Goal: Information Seeking & Learning: Find specific fact

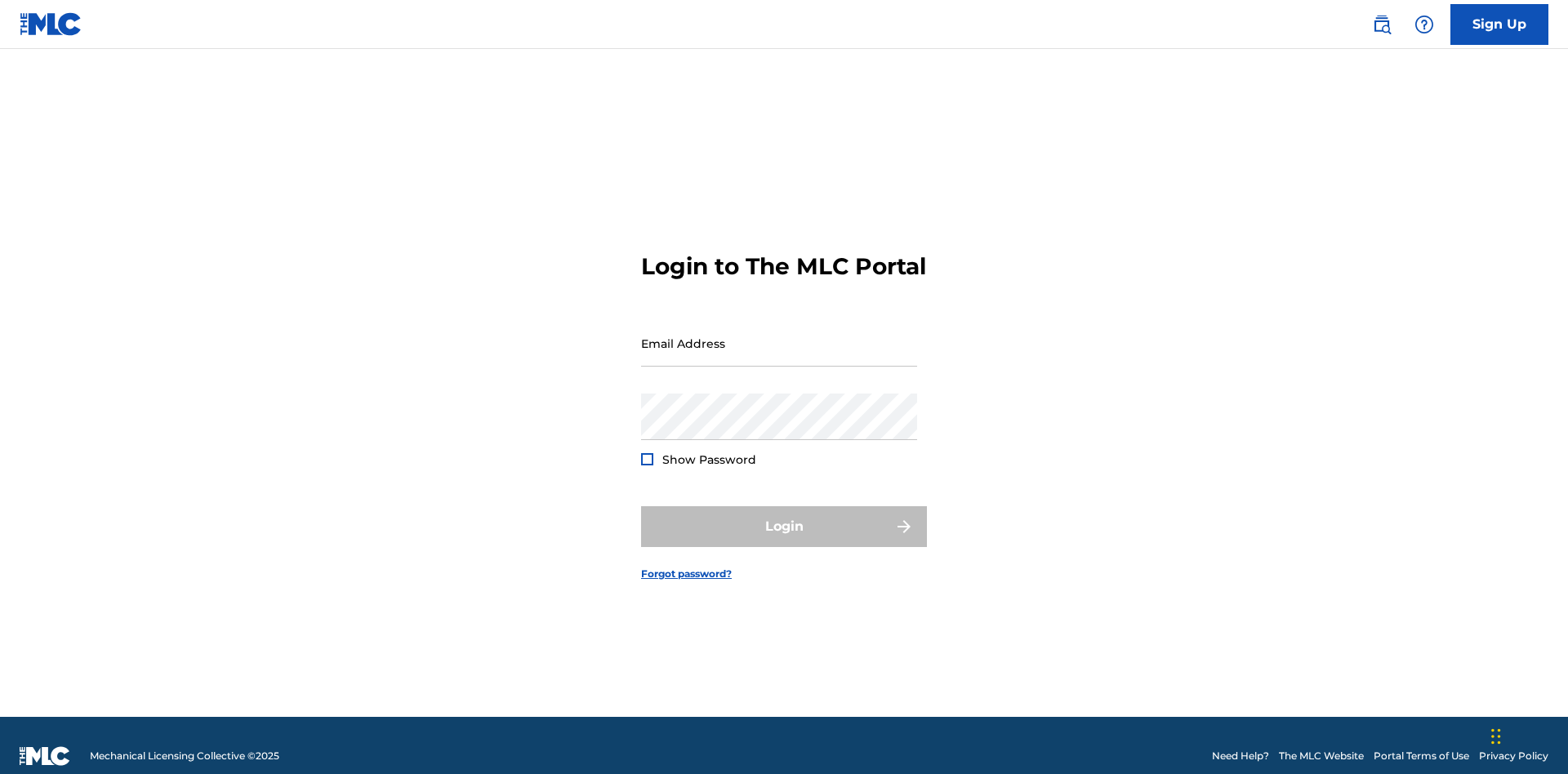
scroll to position [21, 0]
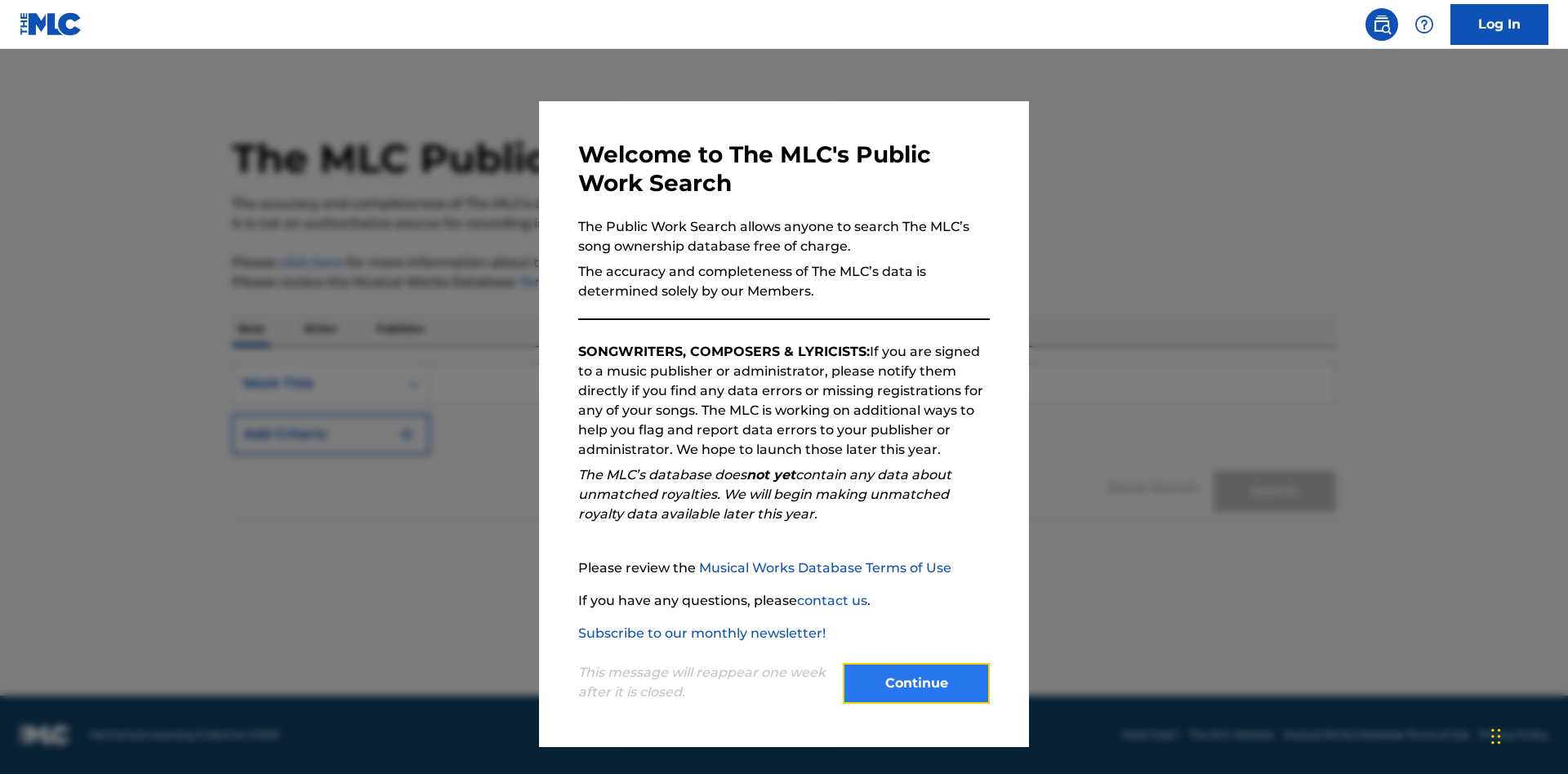
click at [916, 684] on button "Continue" at bounding box center [916, 684] width 147 height 40
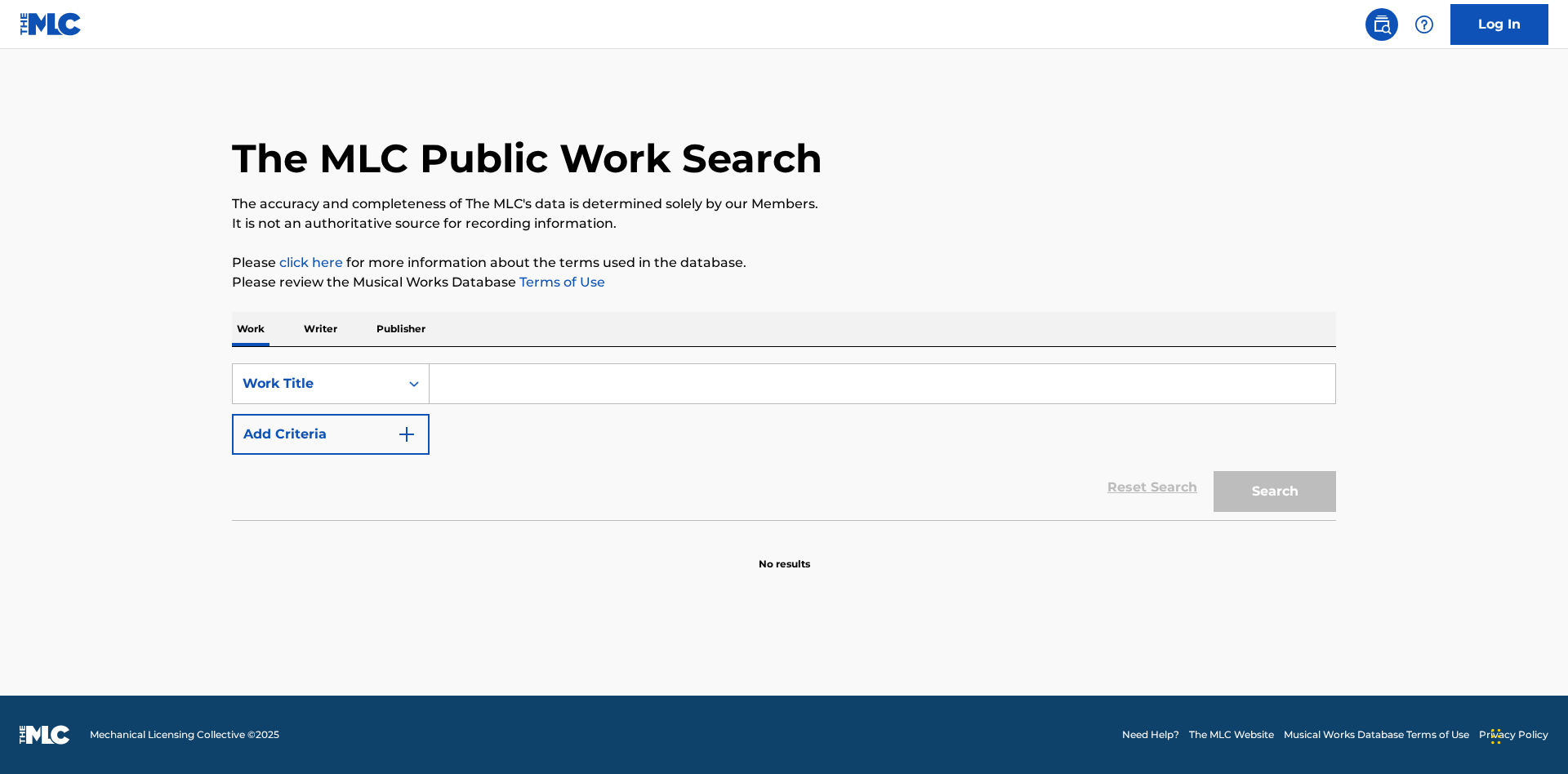
click at [321, 329] on p "Writer" at bounding box center [321, 329] width 43 height 35
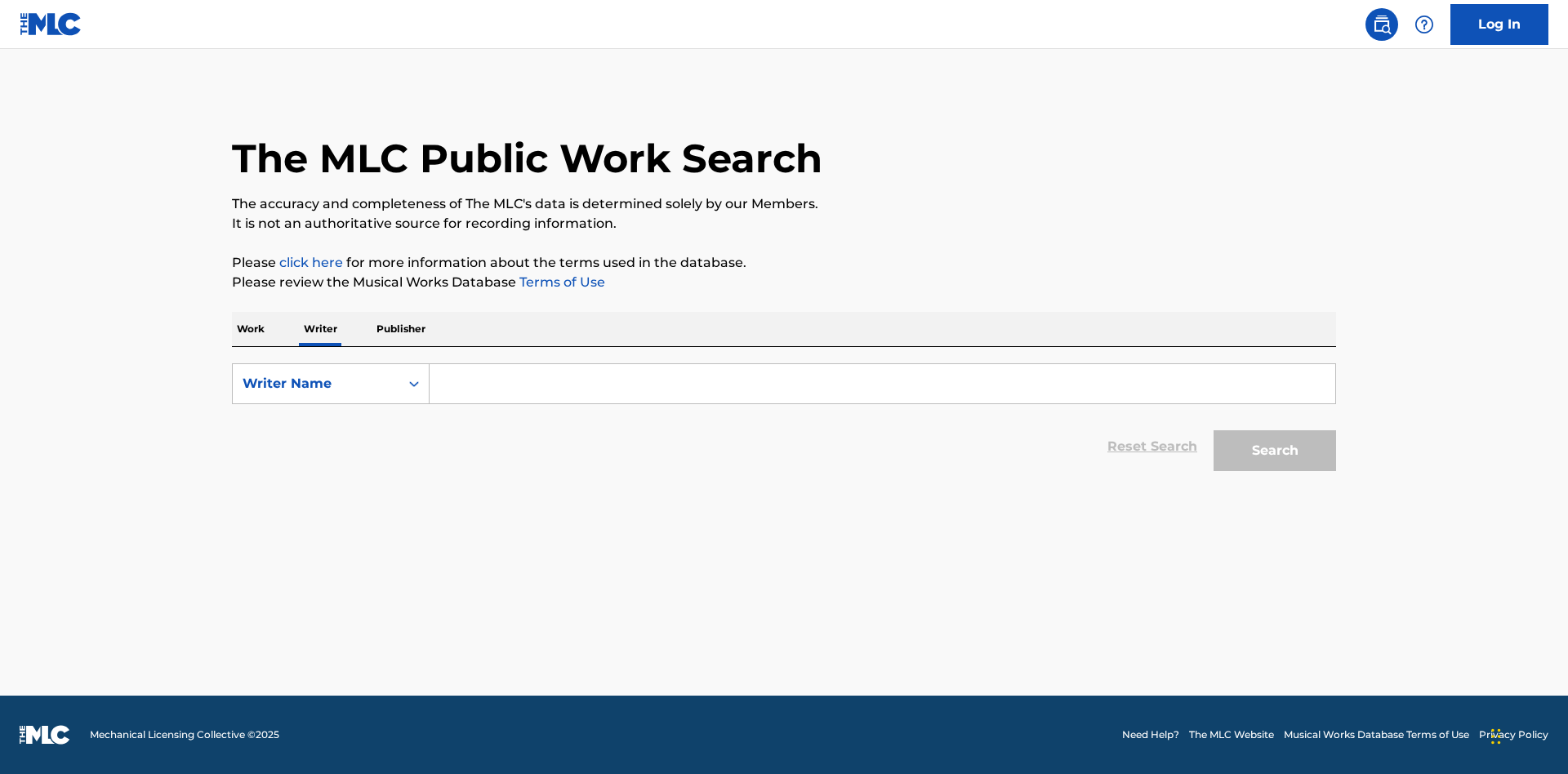
click at [882, 384] on input "Search Form" at bounding box center [882, 383] width 906 height 39
type input "DRAACO DALLAS AVENTURA"
click at [1275, 451] on button "Search" at bounding box center [1274, 451] width 122 height 40
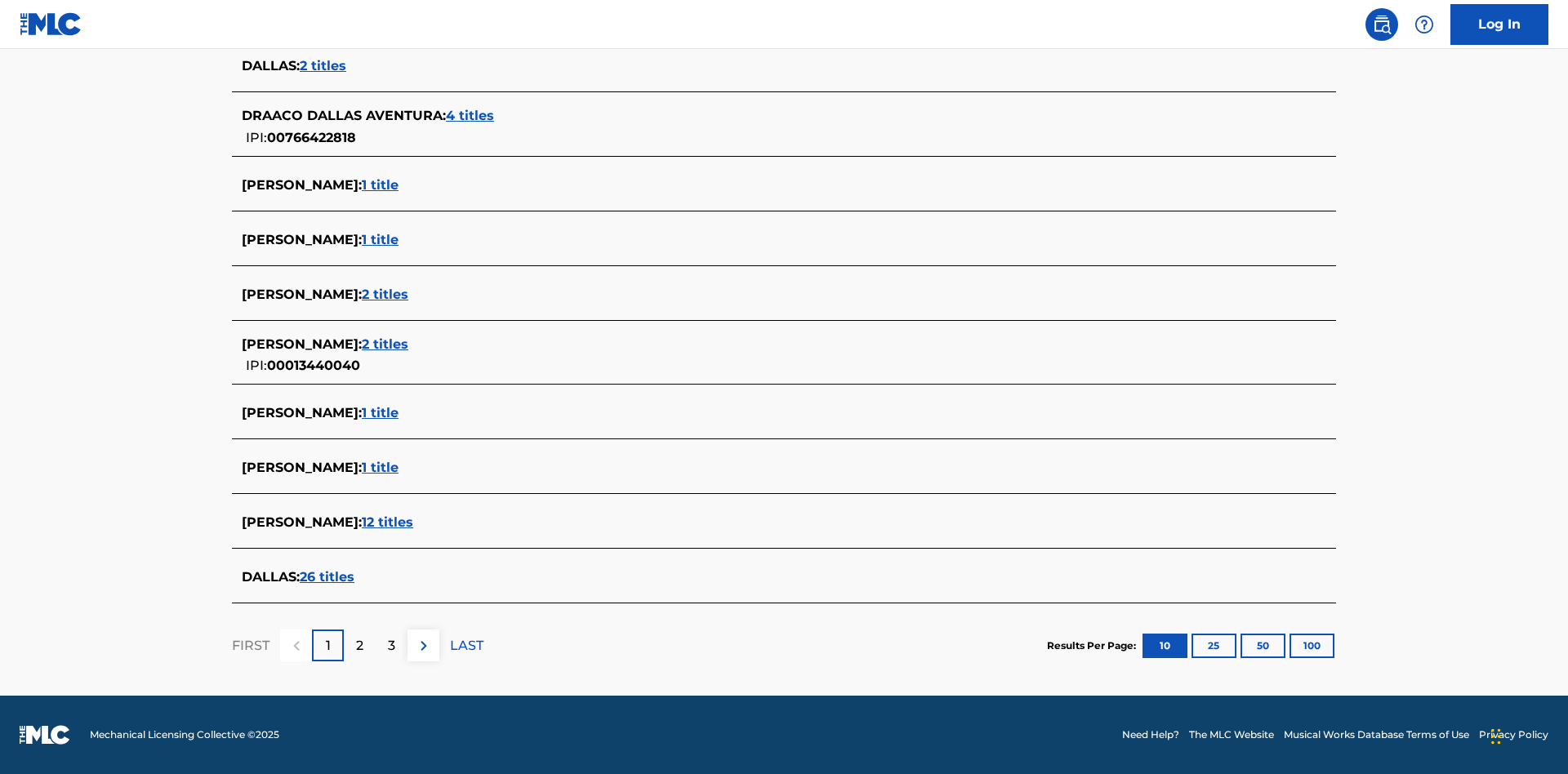
click at [472, 116] on span "4 titles" at bounding box center [470, 116] width 48 height 15
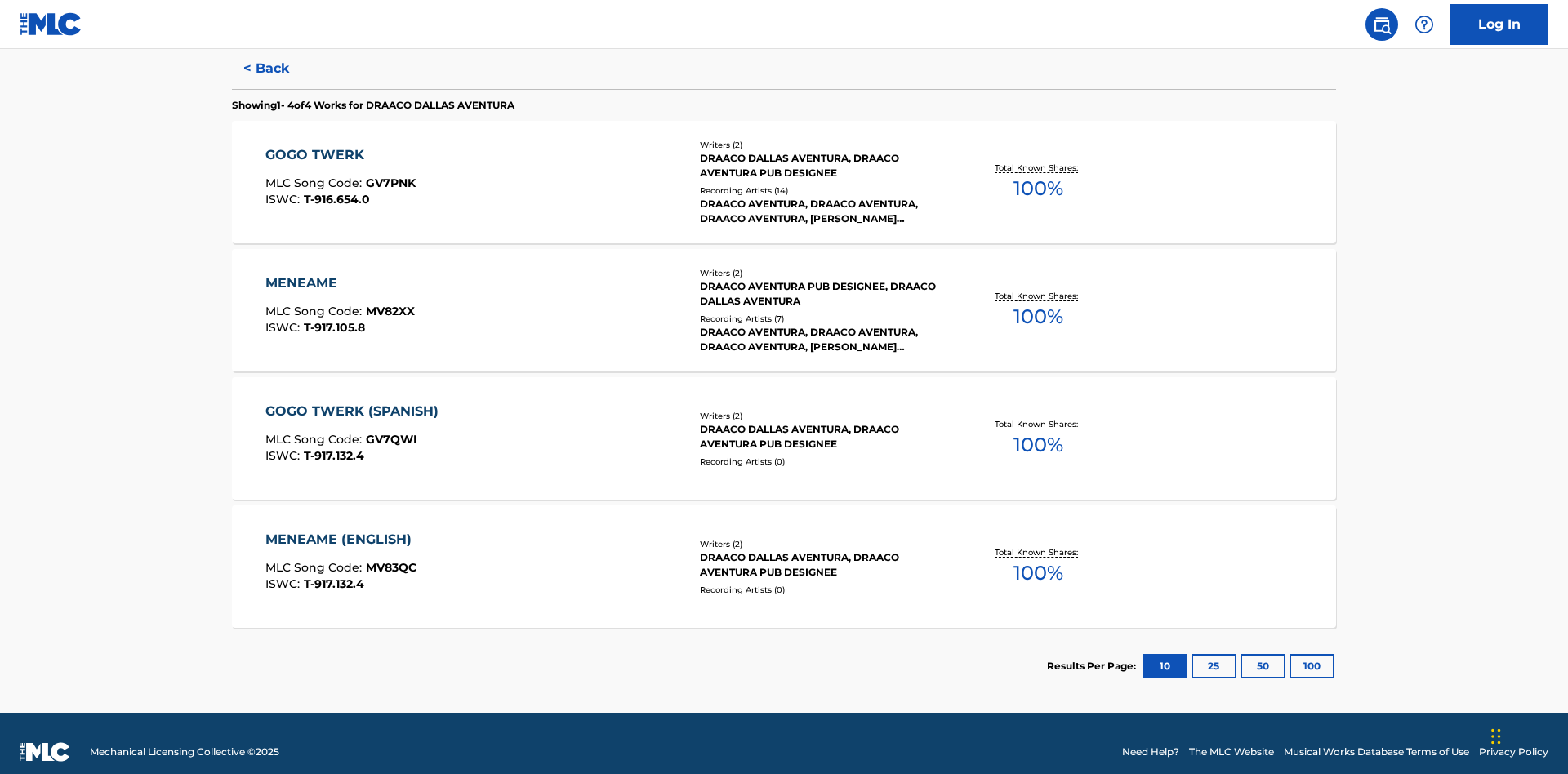
scroll to position [449, 0]
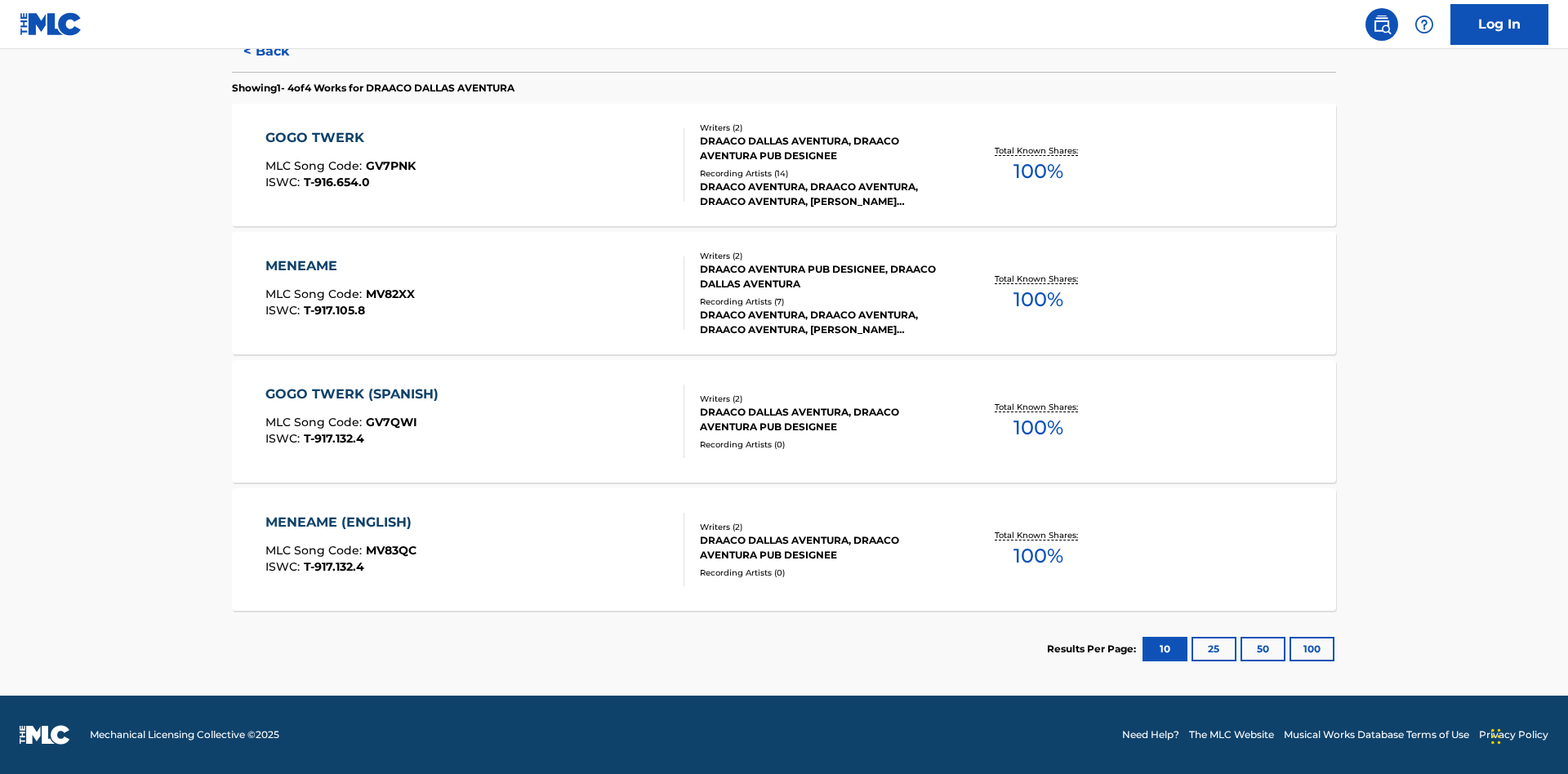
click at [339, 267] on div "MENEAME" at bounding box center [340, 266] width 149 height 19
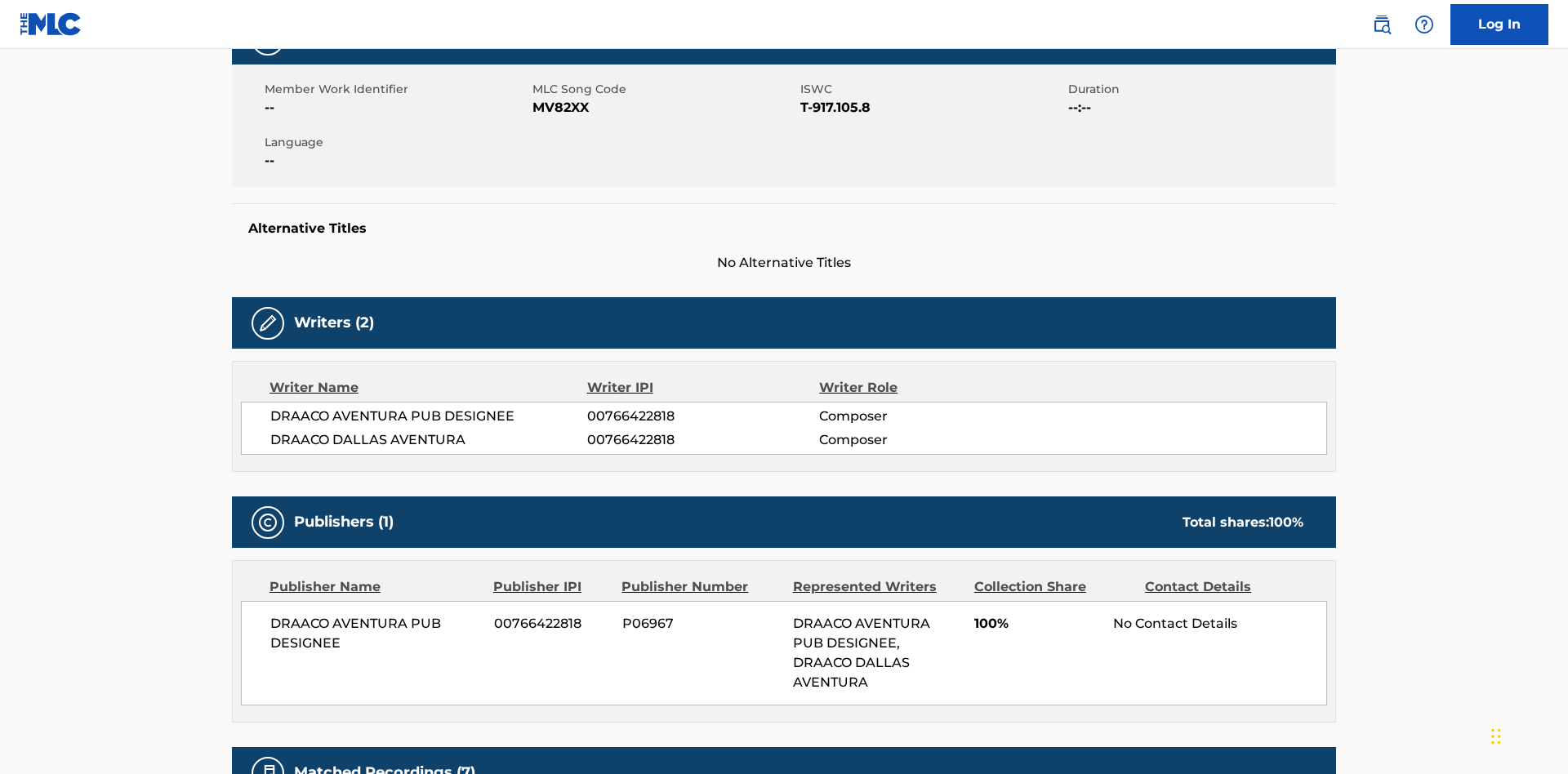
scroll to position [13, 0]
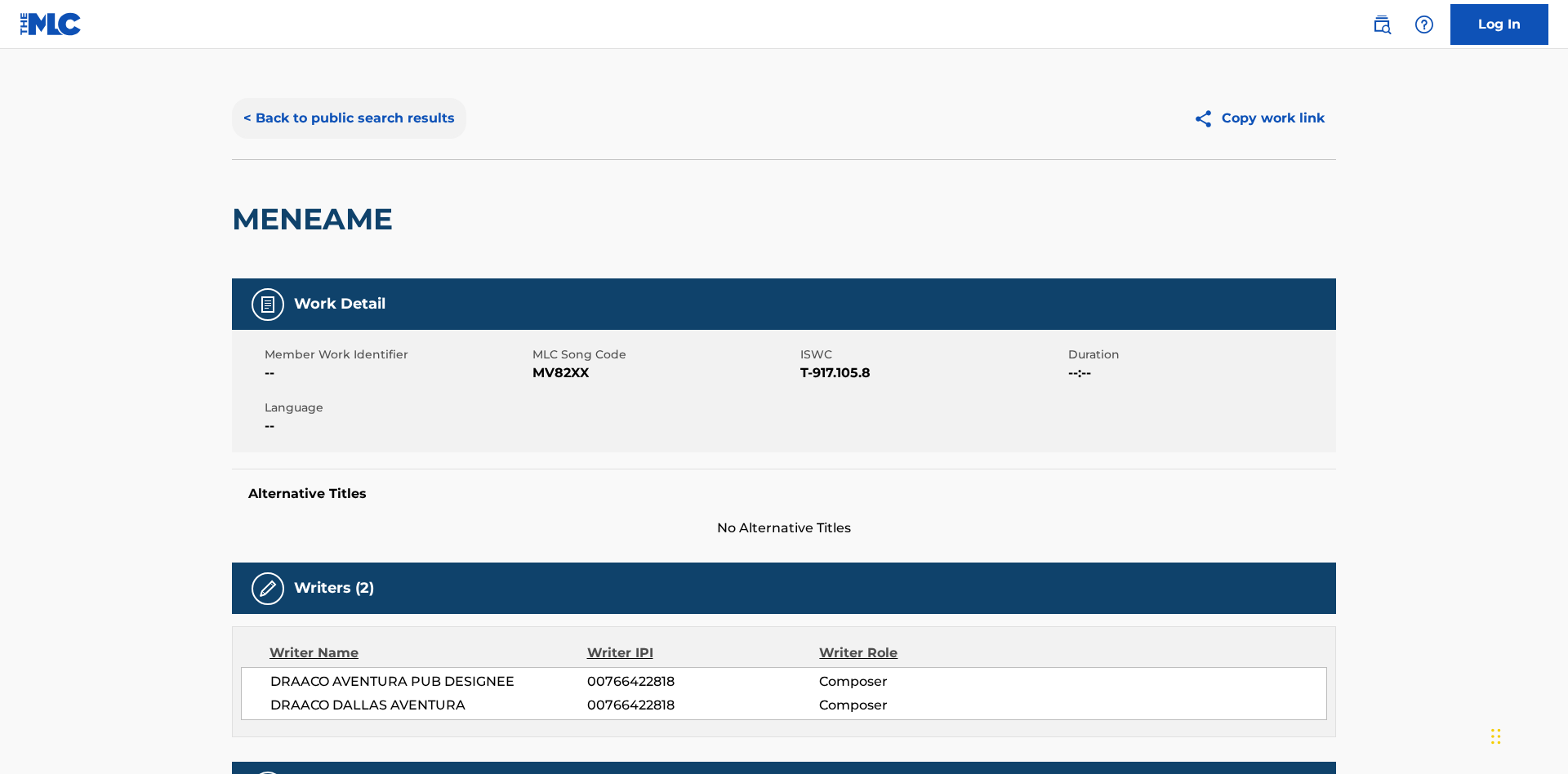
click at [347, 118] on button "< Back to public search results" at bounding box center [349, 118] width 235 height 40
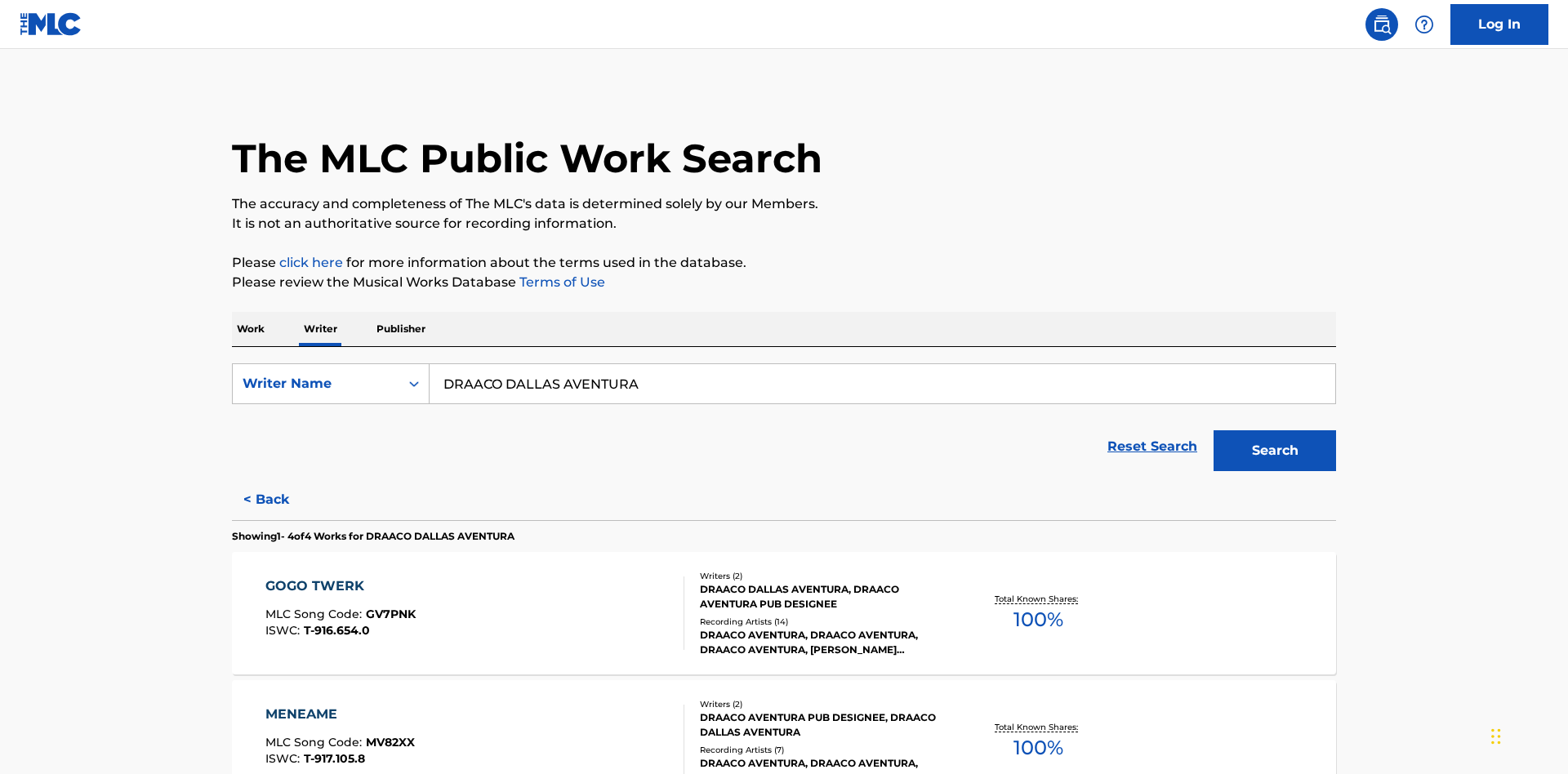
scroll to position [271, 0]
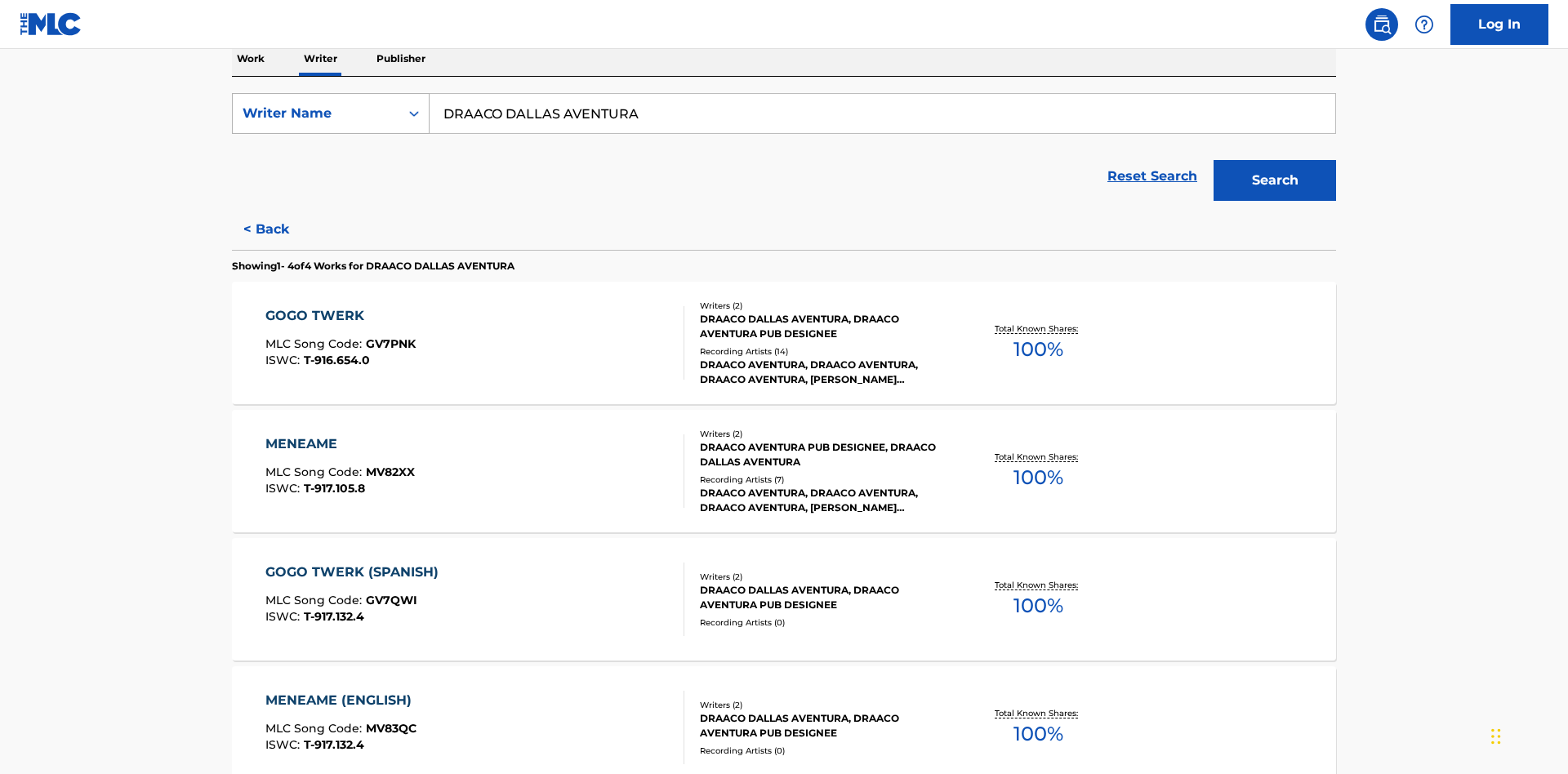
click at [316, 114] on div "Writer Name" at bounding box center [316, 114] width 147 height 19
click at [331, 154] on div "Writer IPI" at bounding box center [331, 154] width 196 height 40
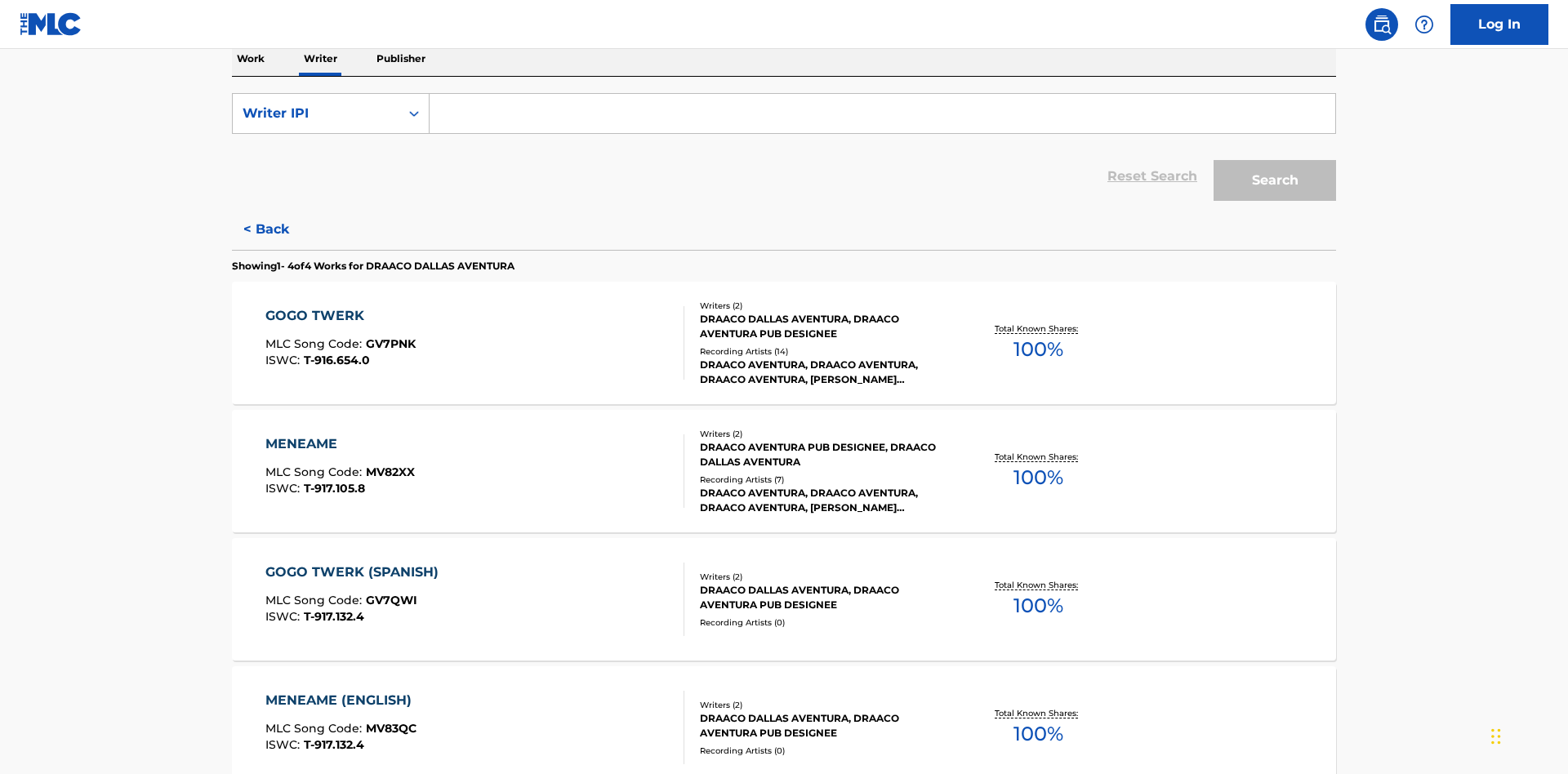
scroll to position [267, 0]
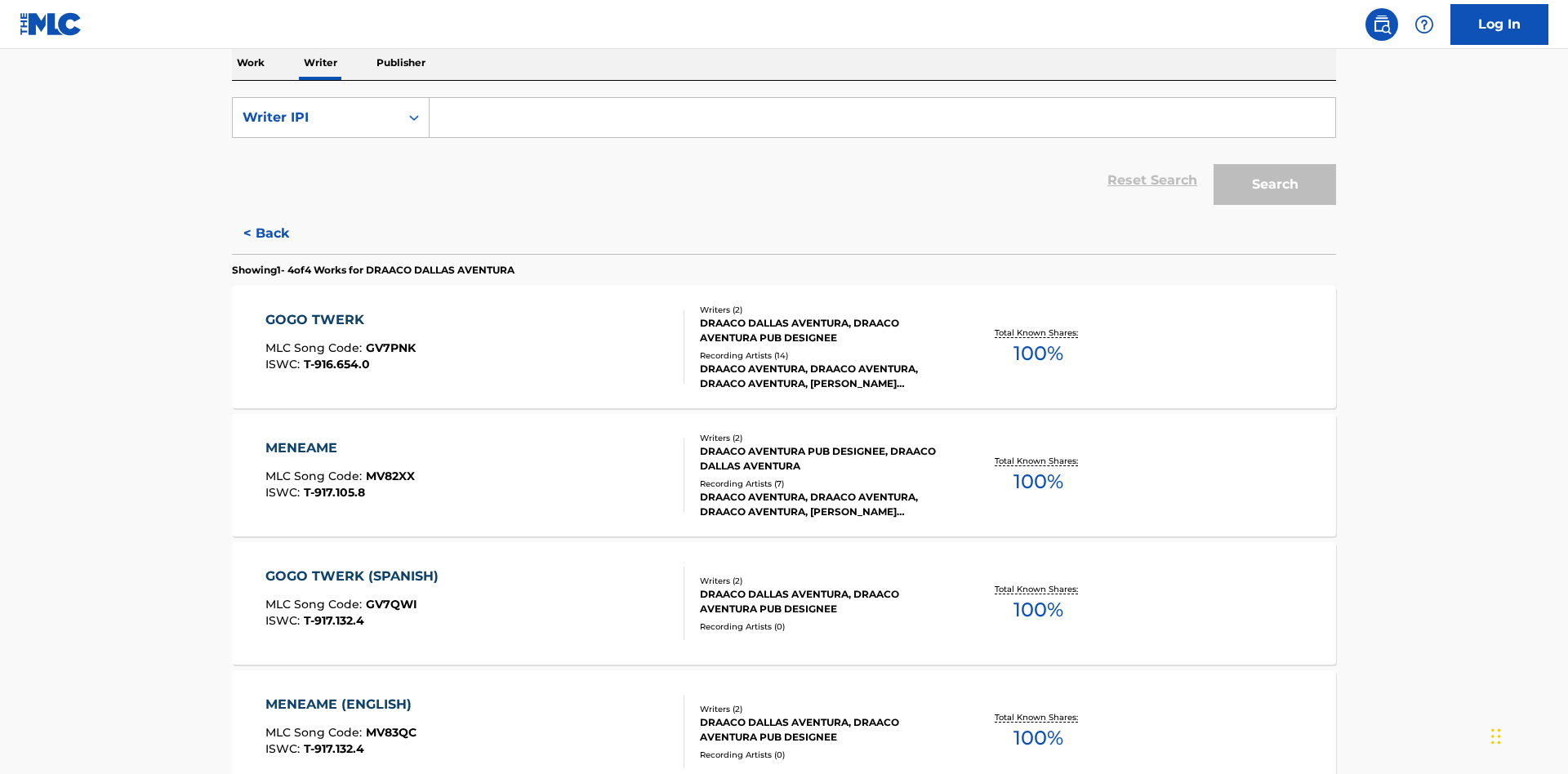
click at [882, 117] on input "Search Form" at bounding box center [882, 117] width 906 height 39
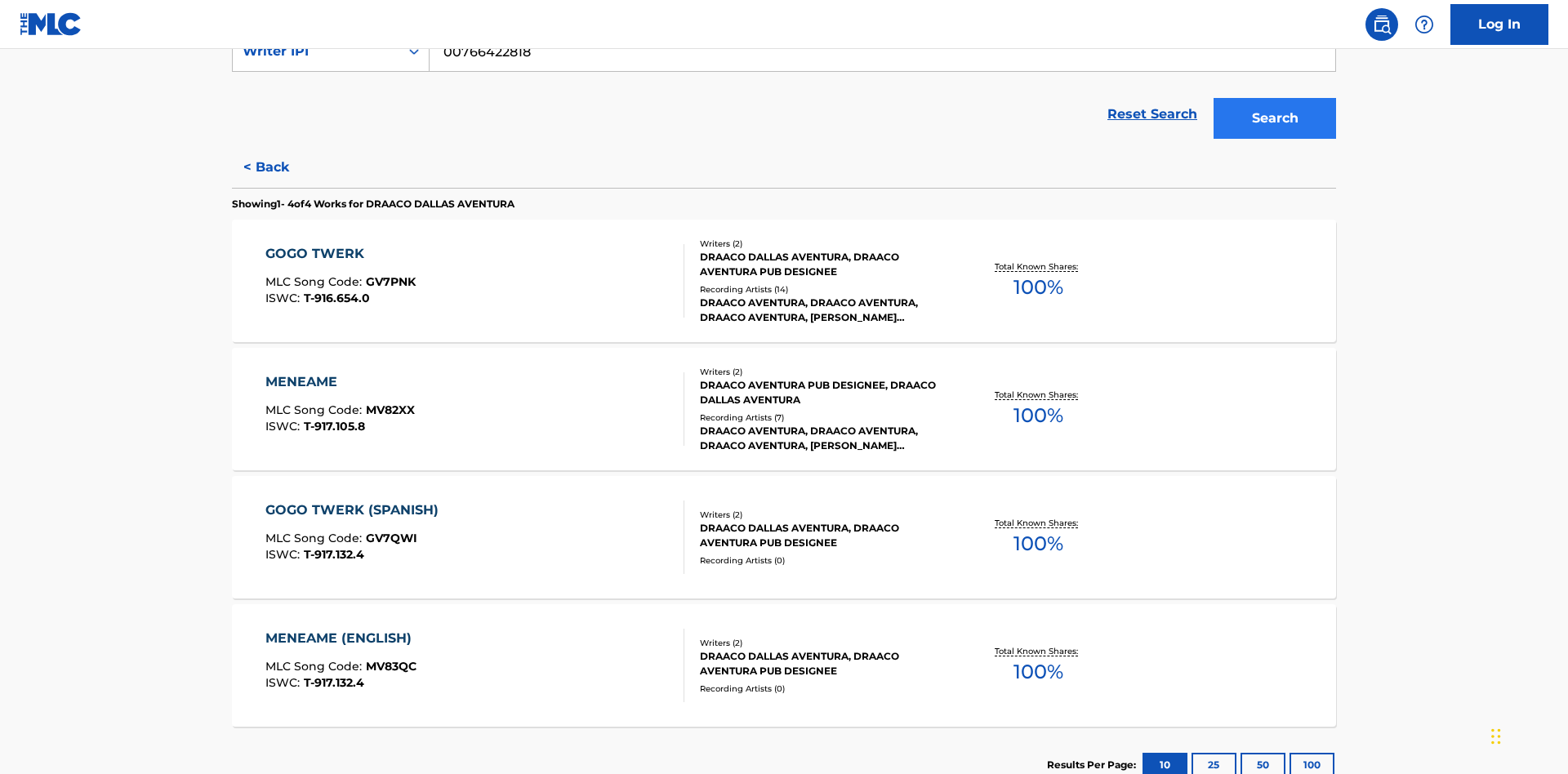
type input "00766422818"
click at [1275, 118] on button "Search" at bounding box center [1274, 118] width 122 height 40
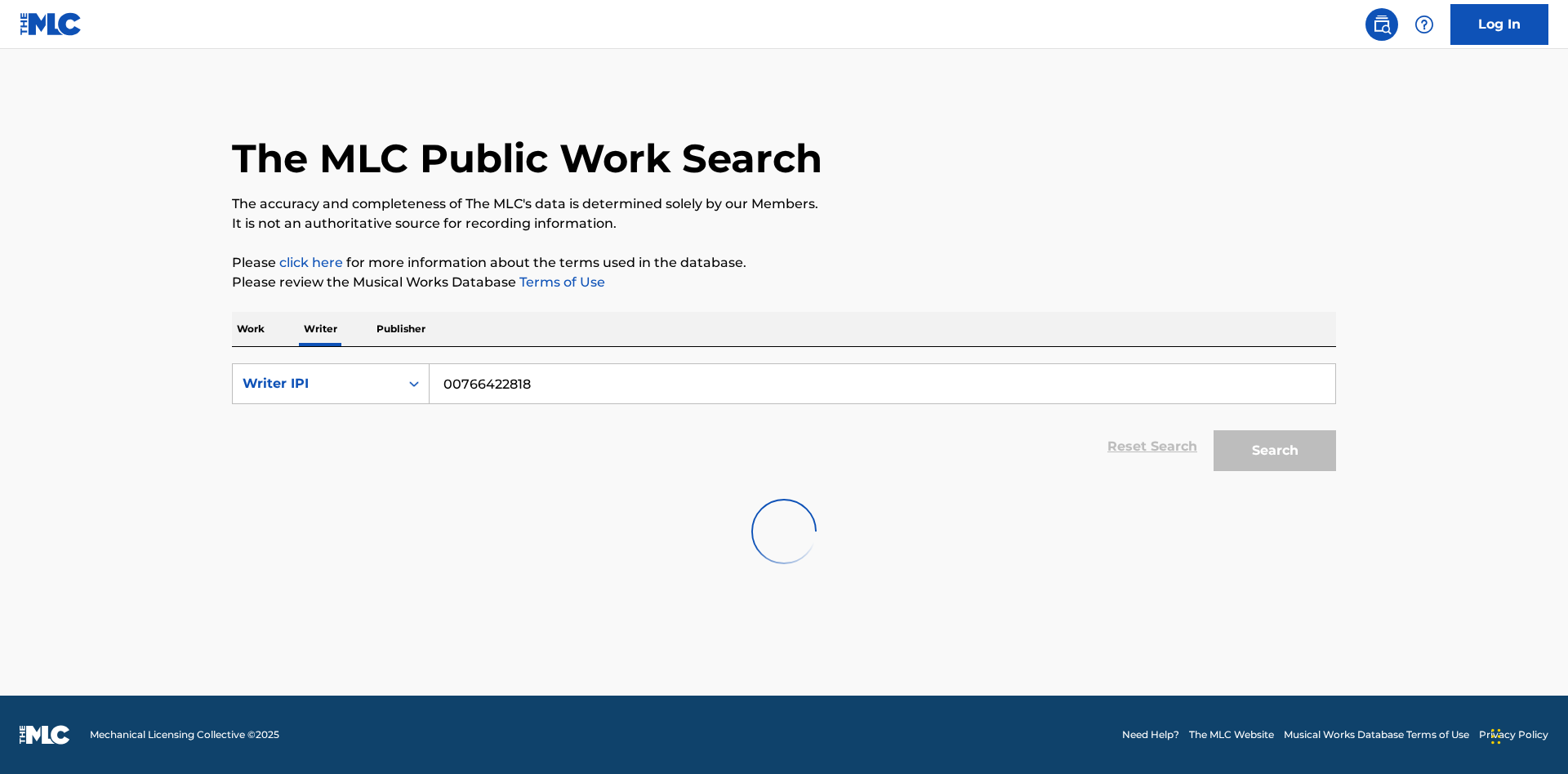
scroll to position [0, 0]
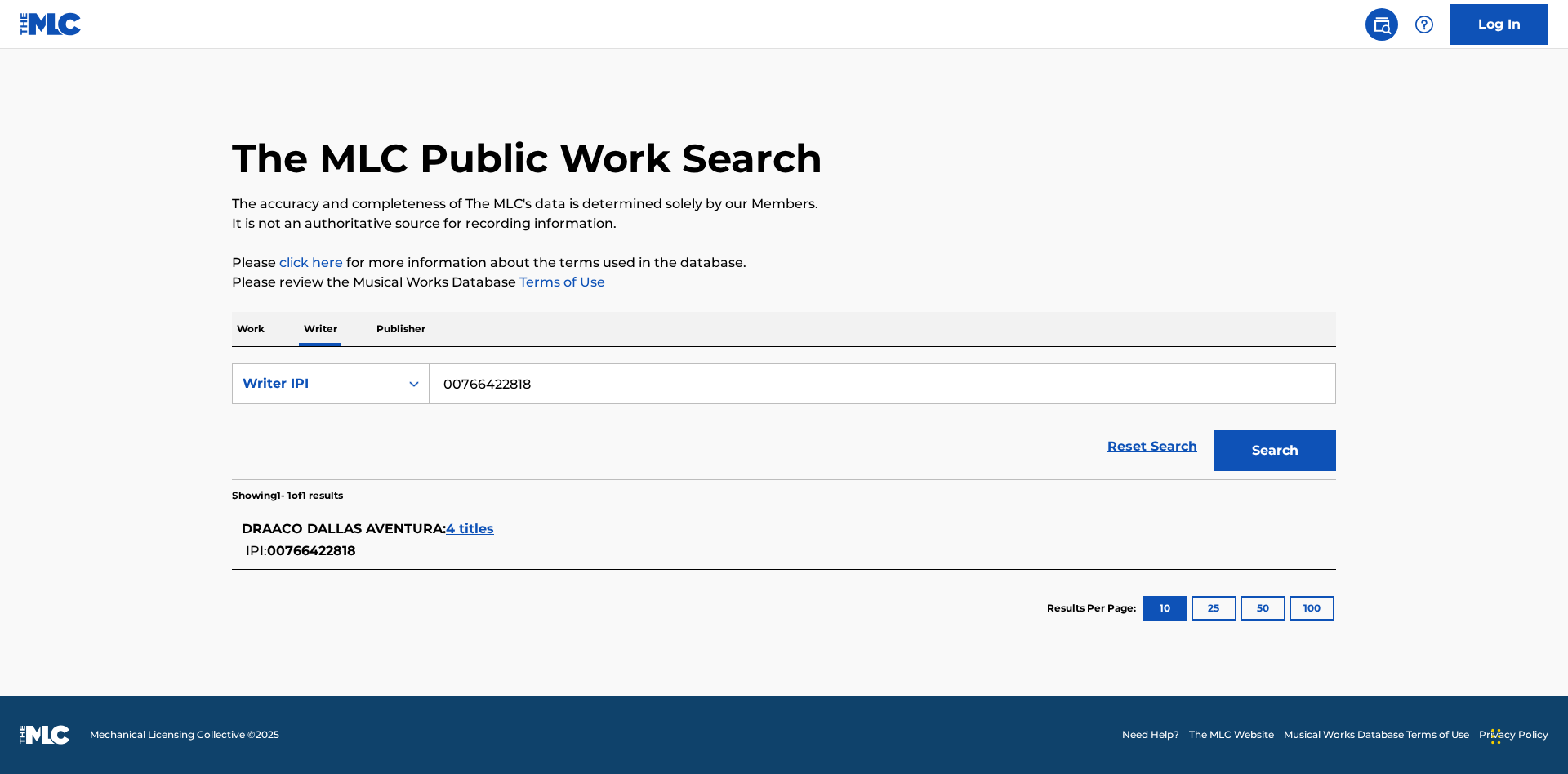
click at [472, 529] on span "4 titles" at bounding box center [470, 529] width 48 height 15
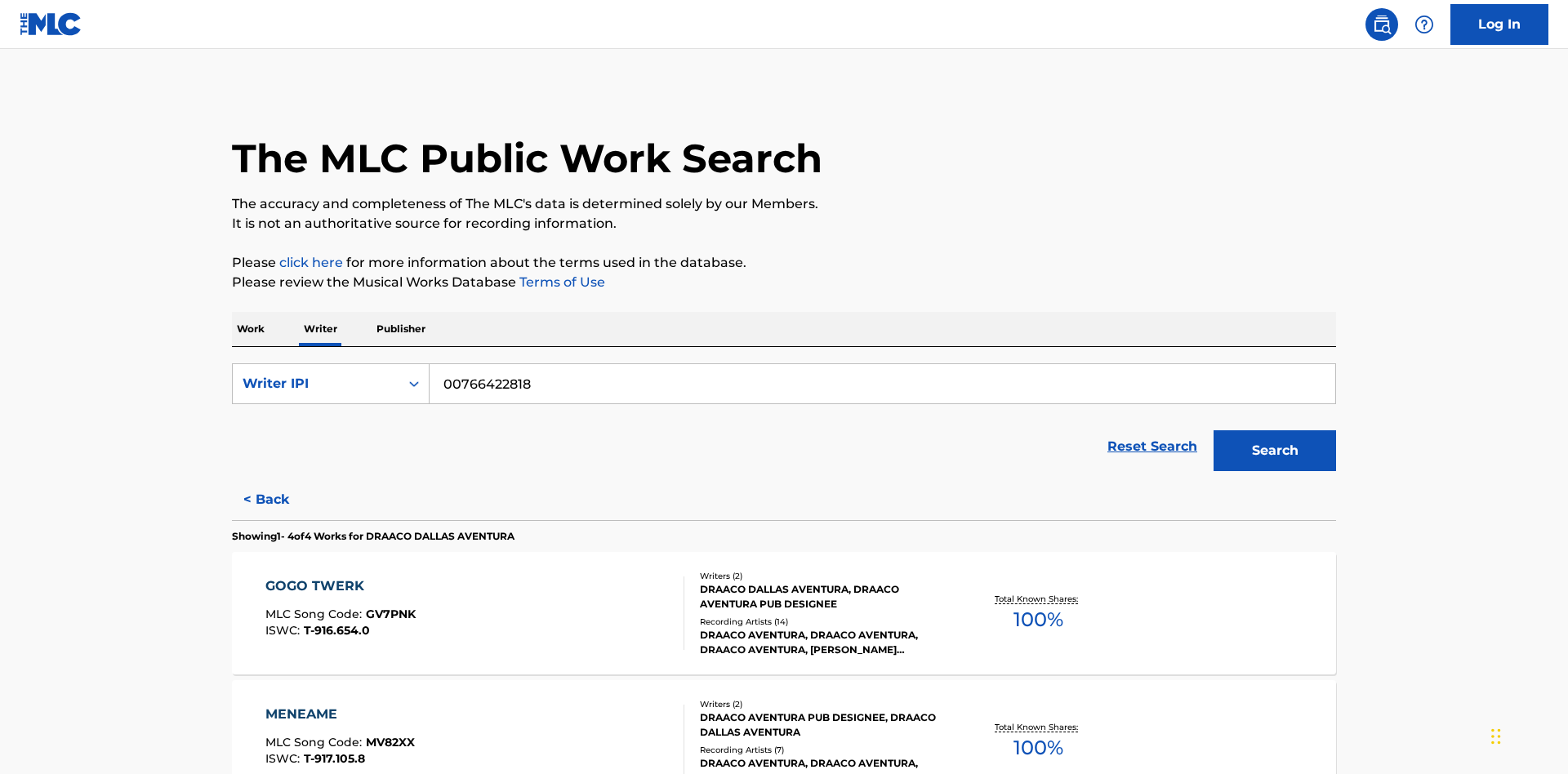
click at [339, 705] on div "MENEAME" at bounding box center [340, 714] width 149 height 19
